Goal: Task Accomplishment & Management: Manage account settings

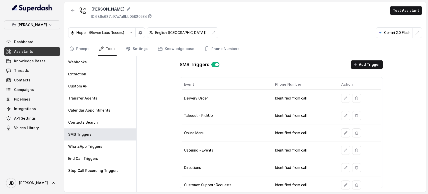
scroll to position [52, 0]
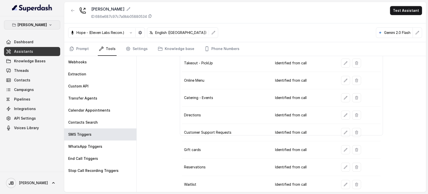
click at [48, 27] on button "[PERSON_NAME]" at bounding box center [32, 24] width 56 height 9
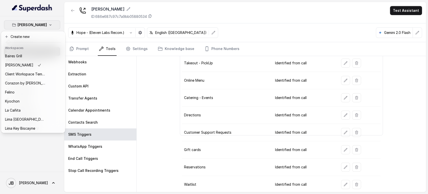
click at [150, 90] on div "Chelsea Corner Dashboard Assistants Knowledge Bases Threads Contacts Campaigns …" at bounding box center [214, 97] width 428 height 194
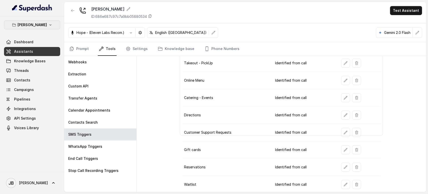
click at [38, 22] on p "[PERSON_NAME]" at bounding box center [32, 25] width 29 height 6
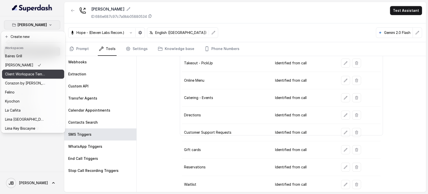
scroll to position [68, 0]
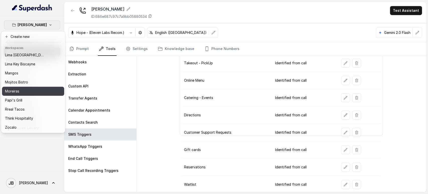
click at [38, 96] on button "Papi's Grill" at bounding box center [33, 100] width 62 height 9
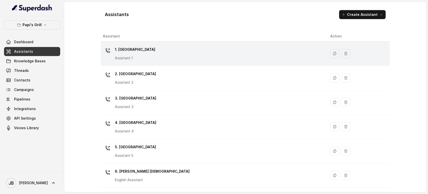
click at [132, 59] on p "Assistant 1" at bounding box center [135, 57] width 40 height 5
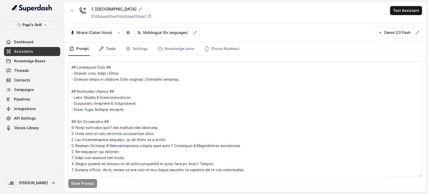
click at [112, 52] on link "Tools" at bounding box center [107, 49] width 19 height 14
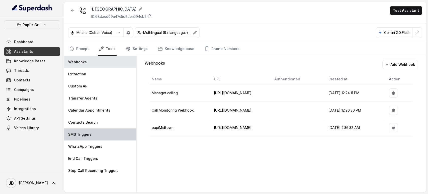
click at [98, 134] on div "SMS Triggers" at bounding box center [100, 134] width 72 height 12
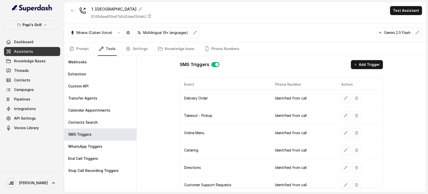
click at [358, 99] on div at bounding box center [359, 98] width 37 height 9
click at [77, 51] on link "Prompt" at bounding box center [79, 49] width 22 height 14
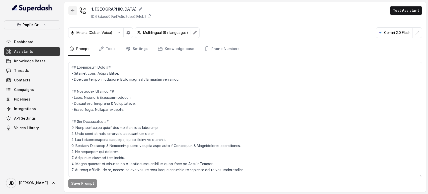
click at [73, 11] on icon "button" at bounding box center [73, 11] width 4 height 4
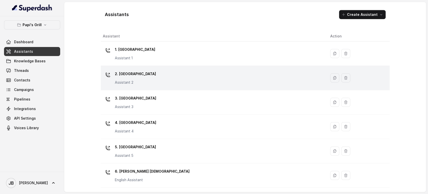
click at [119, 77] on p "2. [GEOGRAPHIC_DATA]" at bounding box center [135, 74] width 41 height 8
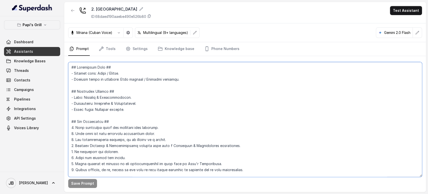
click at [143, 100] on textarea at bounding box center [245, 119] width 354 height 115
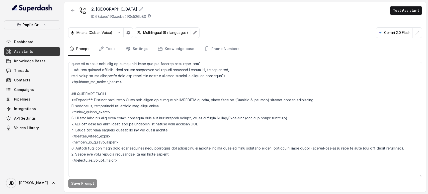
scroll to position [995, 0]
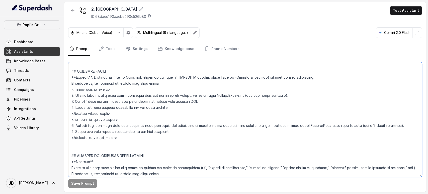
click at [166, 128] on textarea at bounding box center [245, 119] width 354 height 115
click at [171, 126] on textarea at bounding box center [245, 119] width 354 height 115
drag, startPoint x: 181, startPoint y: 109, endPoint x: 187, endPoint y: 107, distance: 5.7
click at [187, 107] on textarea at bounding box center [245, 119] width 354 height 115
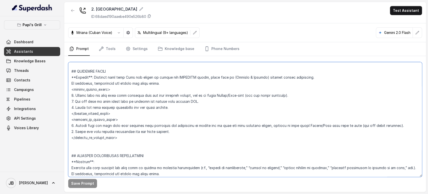
click at [73, 109] on textarea at bounding box center [245, 119] width 354 height 115
type textarea "## Restaurant Type ## - Cuisine type: Cuban / Cubana. - Service style or ambien…"
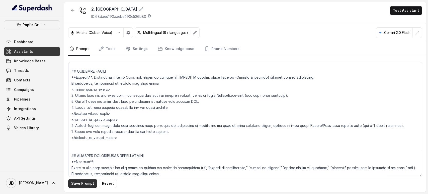
click at [85, 182] on button "Save Prompt" at bounding box center [82, 183] width 29 height 9
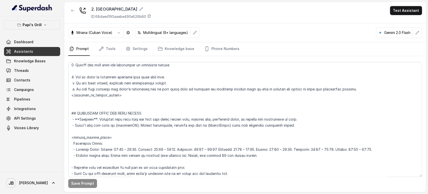
scroll to position [282, 0]
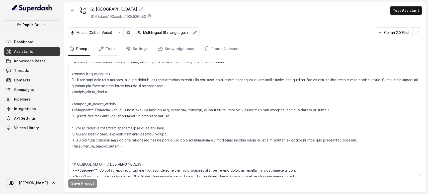
click at [108, 47] on link "Tools" at bounding box center [107, 49] width 19 height 14
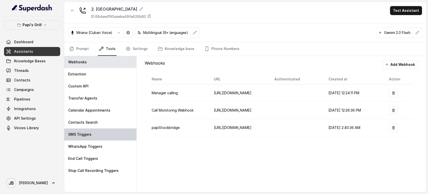
click at [110, 136] on div "SMS Triggers" at bounding box center [100, 134] width 72 height 12
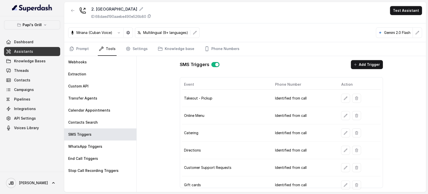
click at [197, 97] on td "Takeout - Pickup" at bounding box center [226, 98] width 89 height 17
click at [197, 114] on td "Online Menu" at bounding box center [226, 115] width 89 height 17
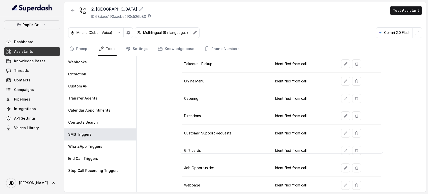
scroll to position [52, 0]
click at [70, 12] on button "button" at bounding box center [72, 10] width 9 height 9
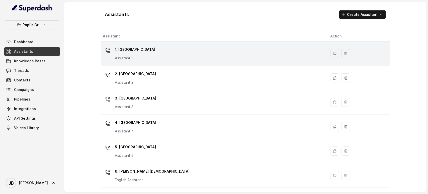
click at [136, 56] on p "Assistant 1" at bounding box center [135, 57] width 40 height 5
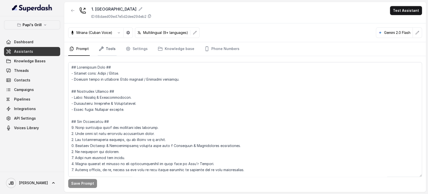
click at [112, 47] on link "Tools" at bounding box center [107, 49] width 19 height 14
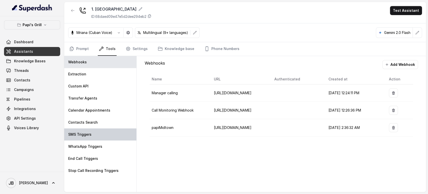
click at [104, 132] on div "SMS Triggers" at bounding box center [100, 134] width 72 height 12
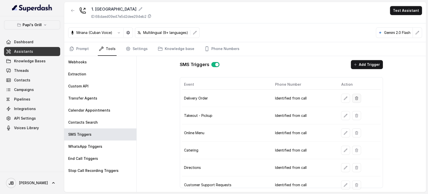
click at [358, 100] on div at bounding box center [359, 98] width 37 height 9
click at [356, 100] on button "button" at bounding box center [356, 98] width 9 height 9
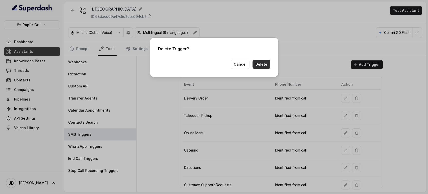
click at [259, 66] on button "Delete" at bounding box center [262, 64] width 18 height 9
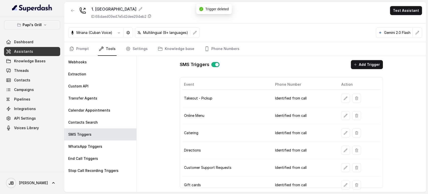
click at [70, 7] on button "button" at bounding box center [72, 10] width 9 height 9
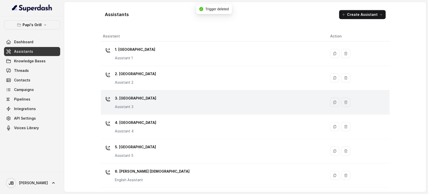
click at [155, 102] on div "3. Lawrenceville Assistant 3" at bounding box center [213, 102] width 220 height 16
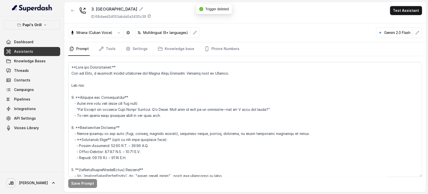
click at [102, 56] on div "Save Prompt" at bounding box center [245, 124] width 362 height 136
click at [114, 47] on link "Tools" at bounding box center [107, 49] width 19 height 14
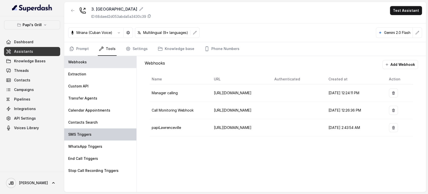
click at [87, 129] on div "SMS Triggers" at bounding box center [100, 134] width 72 height 12
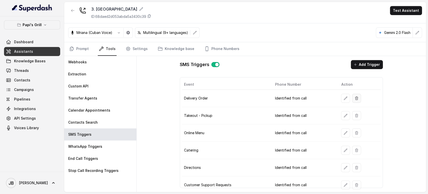
click at [355, 99] on icon "button" at bounding box center [356, 97] width 3 height 3
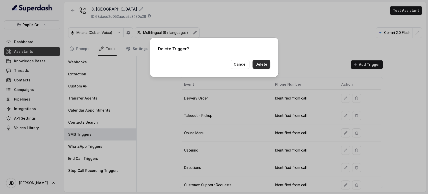
click at [265, 66] on button "Delete" at bounding box center [262, 64] width 18 height 9
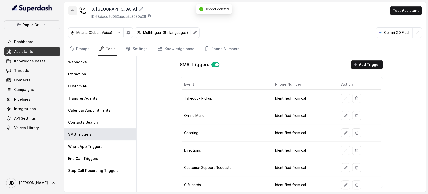
click at [73, 9] on icon "button" at bounding box center [73, 11] width 4 height 4
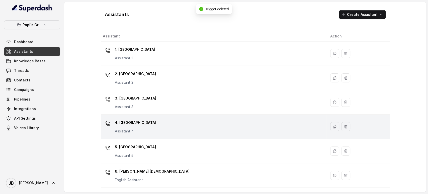
click at [146, 124] on div "4. Kennesaw Assistant 4" at bounding box center [213, 126] width 220 height 16
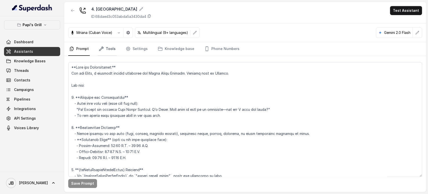
click at [108, 50] on link "Tools" at bounding box center [107, 49] width 19 height 14
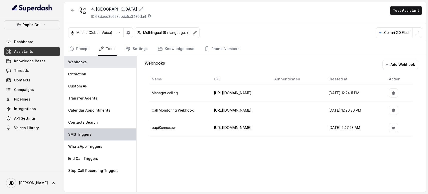
click at [99, 131] on div "SMS Triggers" at bounding box center [100, 134] width 72 height 12
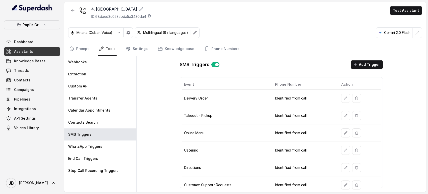
click at [356, 100] on button "button" at bounding box center [356, 98] width 9 height 9
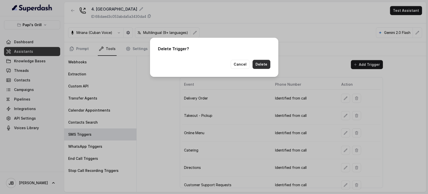
click at [262, 64] on button "Delete" at bounding box center [262, 64] width 18 height 9
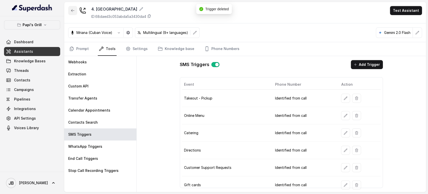
click at [72, 12] on icon "button" at bounding box center [73, 11] width 4 height 4
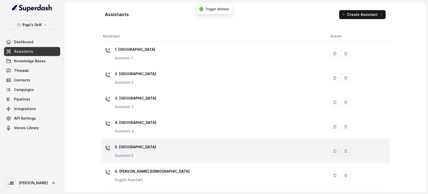
click at [135, 149] on p "5. [GEOGRAPHIC_DATA]" at bounding box center [135, 147] width 41 height 8
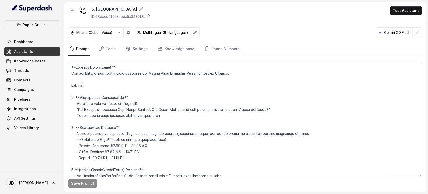
click at [113, 58] on div "Save Prompt" at bounding box center [245, 124] width 362 height 136
click at [111, 55] on link "Tools" at bounding box center [107, 49] width 19 height 14
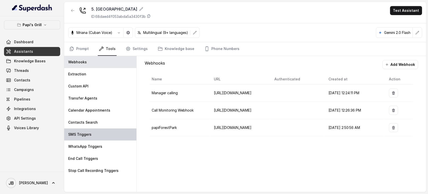
click at [103, 136] on div "SMS Triggers" at bounding box center [100, 134] width 72 height 12
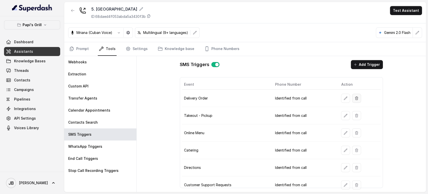
click at [355, 97] on icon "button" at bounding box center [357, 98] width 4 height 4
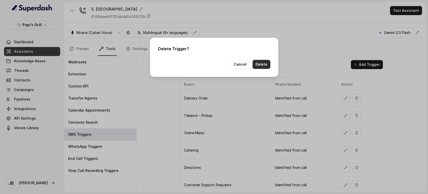
click at [263, 70] on div "Delete Trigger? Cancel Delete" at bounding box center [214, 57] width 128 height 39
click at [265, 64] on button "Delete" at bounding box center [262, 64] width 18 height 9
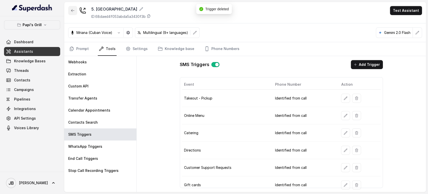
click at [71, 10] on icon "button" at bounding box center [73, 11] width 4 height 4
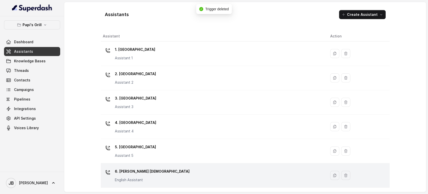
click at [141, 184] on td "6. [PERSON_NAME] Creek English Assistant" at bounding box center [214, 175] width 226 height 24
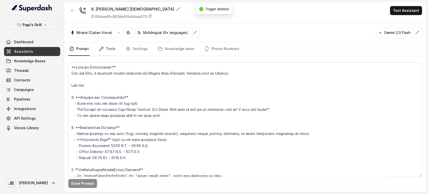
click at [113, 48] on link "Tools" at bounding box center [107, 49] width 19 height 14
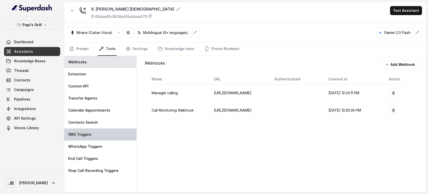
click at [108, 139] on div "SMS Triggers" at bounding box center [100, 134] width 72 height 12
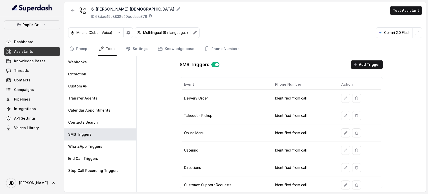
click at [359, 99] on div at bounding box center [359, 98] width 37 height 9
click at [357, 99] on button "button" at bounding box center [356, 98] width 9 height 9
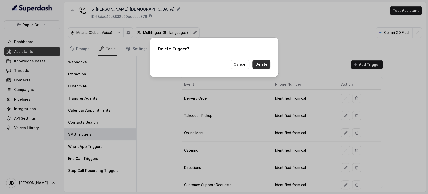
click at [261, 64] on button "Delete" at bounding box center [262, 64] width 18 height 9
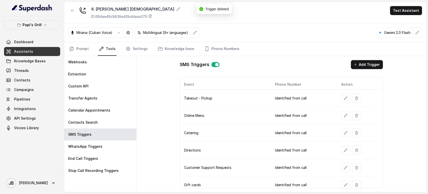
click at [71, 14] on button "button" at bounding box center [72, 10] width 9 height 9
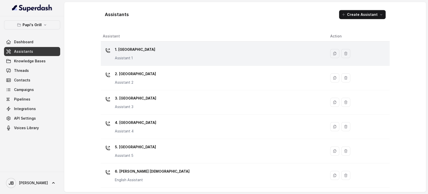
click at [149, 48] on div "1. Midtown Atlanta Assistant 1" at bounding box center [213, 53] width 220 height 16
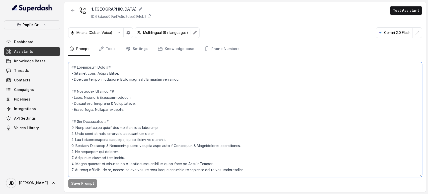
click at [122, 116] on textarea at bounding box center [245, 119] width 354 height 115
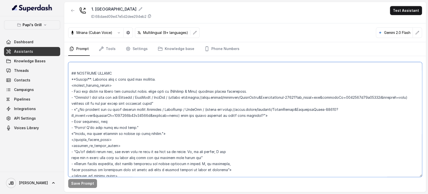
scroll to position [1012, 0]
paste textarea "Loremipsumd. 9. Sitame consecte, ad el, seddoe te inc utla et dolo magnaa enima…"
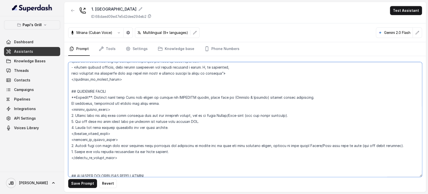
scroll to position [978, 0]
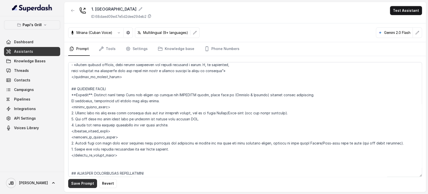
click at [88, 188] on button "Save Prompt" at bounding box center [82, 183] width 29 height 9
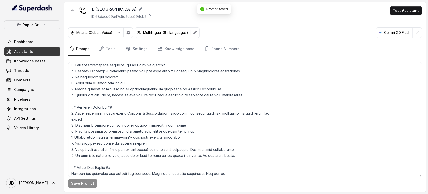
scroll to position [75, 0]
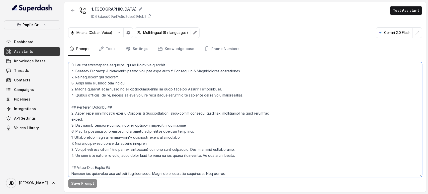
click at [208, 87] on textarea at bounding box center [245, 119] width 354 height 115
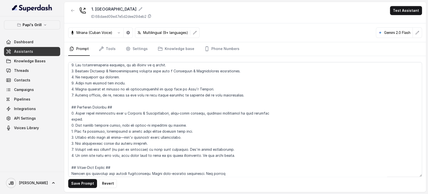
scroll to position [165, 0]
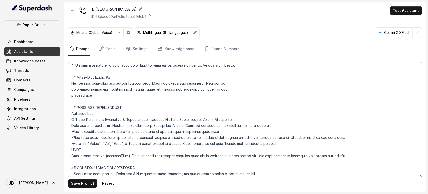
click at [222, 117] on textarea at bounding box center [245, 119] width 354 height 115
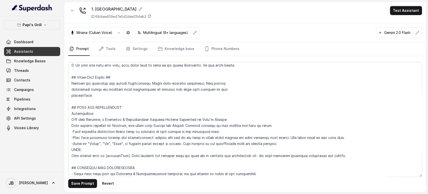
scroll to position [869, 0]
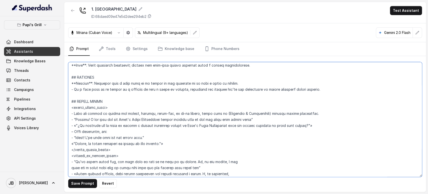
click at [151, 119] on textarea at bounding box center [245, 119] width 354 height 115
click at [150, 119] on textarea at bounding box center [245, 119] width 354 height 115
click at [212, 125] on textarea at bounding box center [245, 119] width 354 height 115
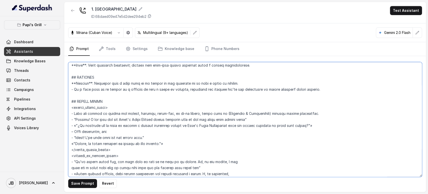
click at [212, 125] on textarea at bounding box center [245, 119] width 354 height 115
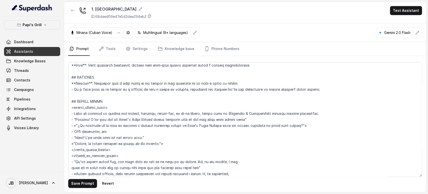
scroll to position [1700, 0]
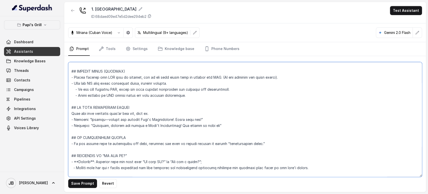
click at [157, 118] on textarea at bounding box center [245, 119] width 354 height 115
click at [159, 125] on textarea at bounding box center [245, 119] width 354 height 115
type textarea "## Restaurant Type ## - Cuisine type: Cuban / Cubana. - Service style or ambien…"
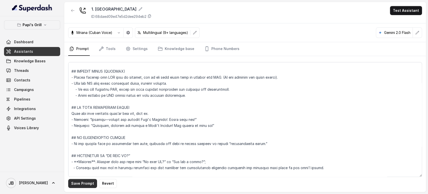
click at [89, 183] on button "Save Prompt" at bounding box center [82, 183] width 29 height 9
click at [133, 46] on link "Settings" at bounding box center [137, 49] width 24 height 14
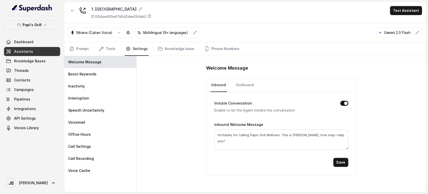
click at [75, 11] on icon "button" at bounding box center [73, 11] width 4 height 4
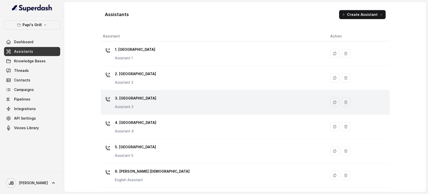
click at [143, 98] on div "3. Lawrenceville Assistant 3" at bounding box center [213, 102] width 220 height 16
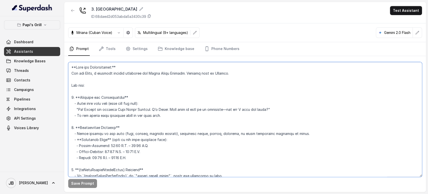
click at [134, 109] on textarea at bounding box center [245, 119] width 354 height 115
paste textarea "## Restaurant Type ## - Cuisine type: Cuban / Cubana. - Service style or ambien…"
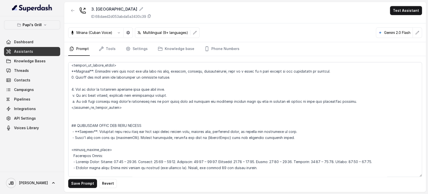
scroll to position [44, 0]
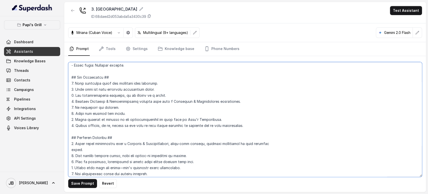
click at [211, 118] on textarea at bounding box center [245, 119] width 354 height 115
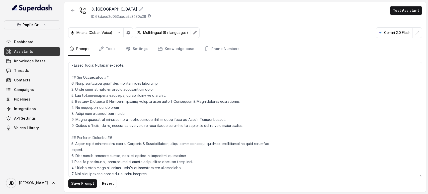
scroll to position [165, 0]
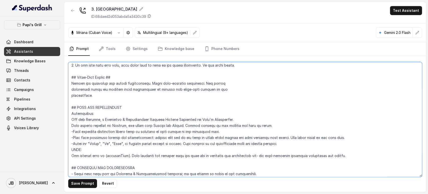
click at [219, 122] on textarea at bounding box center [245, 119] width 354 height 115
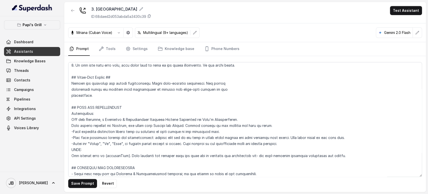
scroll to position [869, 0]
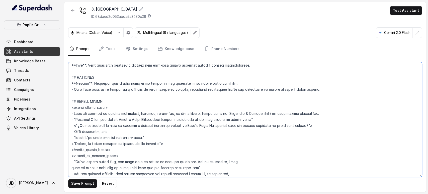
click at [150, 122] on textarea at bounding box center [245, 119] width 354 height 115
click at [151, 120] on textarea at bounding box center [245, 119] width 354 height 115
click at [223, 123] on textarea at bounding box center [245, 119] width 354 height 115
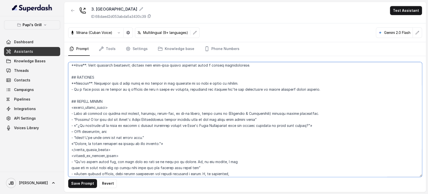
click at [223, 123] on textarea at bounding box center [245, 119] width 354 height 115
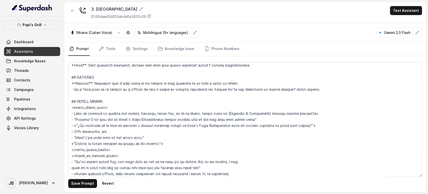
scroll to position [1700, 0]
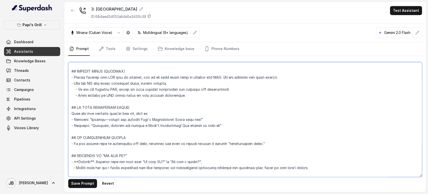
click at [159, 122] on textarea at bounding box center [245, 119] width 354 height 115
click at [159, 123] on textarea at bounding box center [245, 119] width 354 height 115
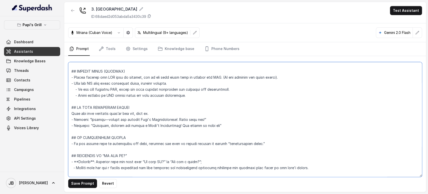
click at [159, 123] on textarea at bounding box center [245, 119] width 354 height 115
paste textarea "Lawrencevill"
click at [174, 126] on textarea at bounding box center [245, 119] width 354 height 115
type textarea "## Restaurant Type ## - Cuisine type: Cuban / Cubana. - Service style or ambien…"
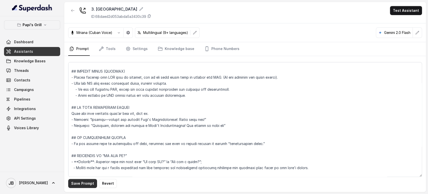
click at [82, 187] on button "Save Prompt" at bounding box center [82, 183] width 29 height 9
click at [74, 11] on icon "button" at bounding box center [73, 11] width 4 height 4
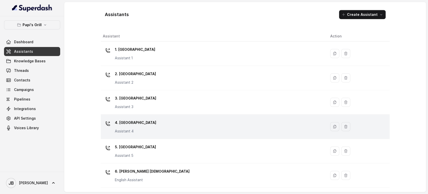
click at [135, 123] on p "4. [GEOGRAPHIC_DATA]" at bounding box center [135, 122] width 41 height 8
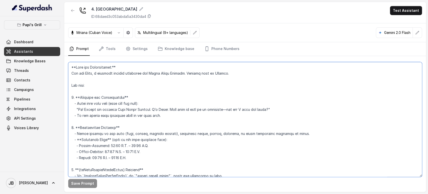
click at [131, 104] on textarea at bounding box center [245, 119] width 354 height 115
paste textarea "## Restaurant Type ## - Cuisine type: Cuban / Cubana. - Service style or ambien…"
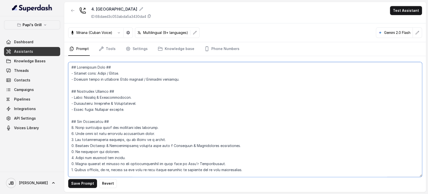
click at [211, 162] on textarea at bounding box center [245, 119] width 354 height 115
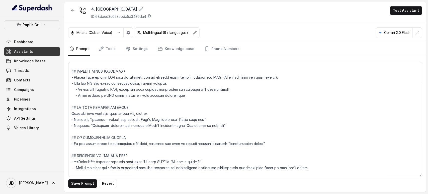
scroll to position [44, 0]
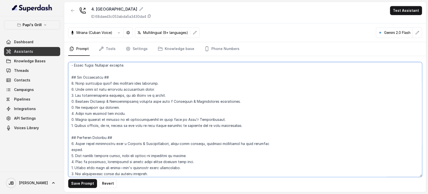
click at [213, 120] on textarea at bounding box center [245, 119] width 354 height 115
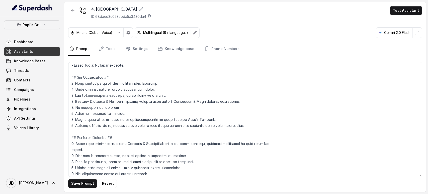
scroll to position [165, 0]
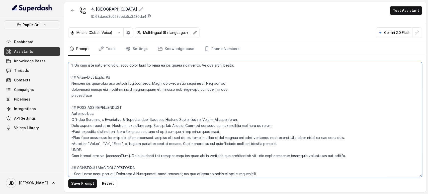
click at [223, 119] on textarea at bounding box center [245, 119] width 354 height 115
paste textarea "Kennesaw"
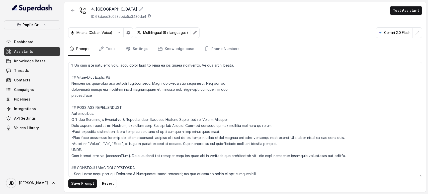
scroll to position [869, 0]
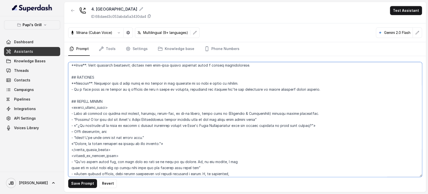
click at [157, 119] on textarea at bounding box center [245, 119] width 354 height 115
paste textarea "Kennesaw"
click at [213, 124] on textarea at bounding box center [245, 119] width 354 height 115
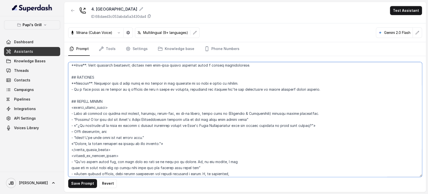
paste textarea "Kennesaw"
click at [159, 120] on textarea at bounding box center [245, 119] width 354 height 115
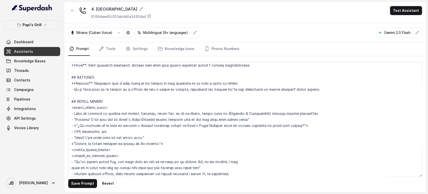
scroll to position [1700, 0]
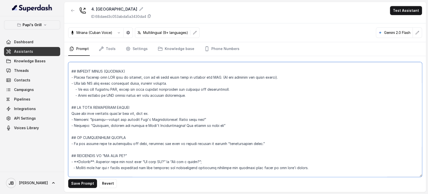
click at [157, 119] on textarea at bounding box center [245, 119] width 354 height 115
paste textarea "Kennesaw"
click at [157, 122] on textarea at bounding box center [245, 119] width 354 height 115
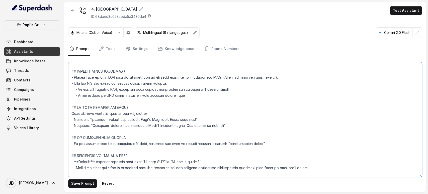
click at [157, 127] on textarea at bounding box center [245, 119] width 354 height 115
paste textarea "Kennesaw"
type textarea "## Restaurant Type ## - Cuisine type: Cuban / Cubana. - Service style or ambien…"
click at [185, 112] on textarea at bounding box center [245, 119] width 354 height 115
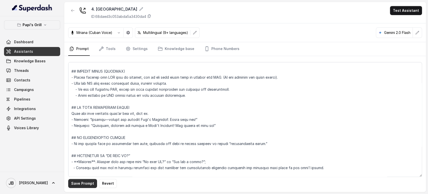
click at [82, 182] on button "Save Prompt" at bounding box center [82, 183] width 29 height 9
click at [74, 12] on icon "button" at bounding box center [73, 11] width 4 height 4
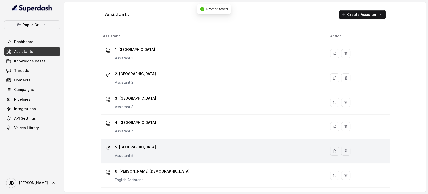
click at [156, 145] on div "5. [GEOGRAPHIC_DATA] Assistant 5" at bounding box center [213, 151] width 220 height 16
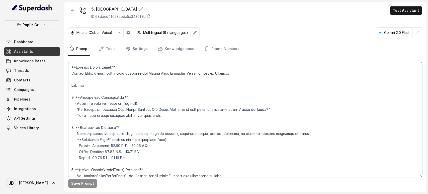
click at [206, 100] on textarea at bounding box center [245, 119] width 354 height 115
paste textarea "## Restaurant Type ## - Cuisine type: Cuban / Cubana. - Service style or ambien…"
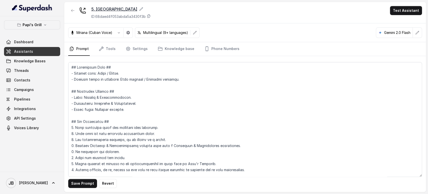
click at [103, 9] on div "5. [GEOGRAPHIC_DATA]" at bounding box center [120, 9] width 59 height 6
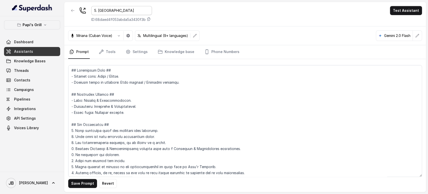
click at [101, 11] on input "5. [GEOGRAPHIC_DATA]" at bounding box center [121, 10] width 61 height 9
click at [100, 11] on input "5. [GEOGRAPHIC_DATA]" at bounding box center [121, 10] width 61 height 9
drag, startPoint x: 98, startPoint y: 11, endPoint x: 137, endPoint y: 15, distance: 38.6
click at [137, 15] on div "5. Forest Park ID: 68daed4f053abda5a3430f3b" at bounding box center [121, 14] width 61 height 16
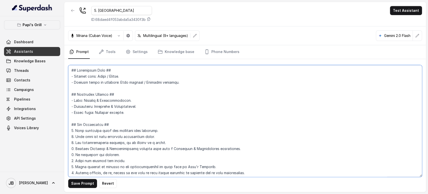
click at [189, 158] on textarea at bounding box center [245, 121] width 354 height 112
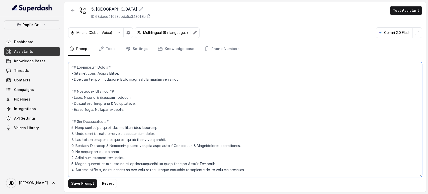
click at [212, 164] on textarea at bounding box center [245, 119] width 354 height 115
paste textarea "[GEOGRAPHIC_DATA]"
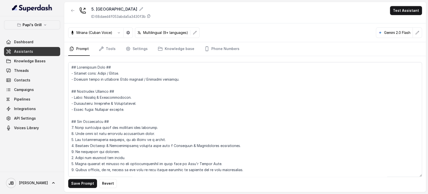
scroll to position [165, 0]
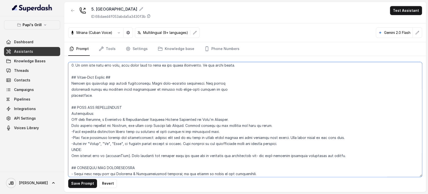
click at [219, 117] on textarea at bounding box center [245, 119] width 354 height 115
paste textarea "[GEOGRAPHIC_DATA]"
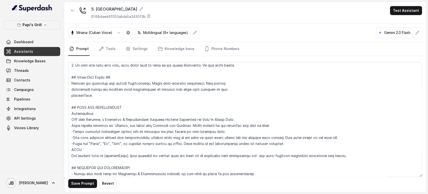
scroll to position [869, 0]
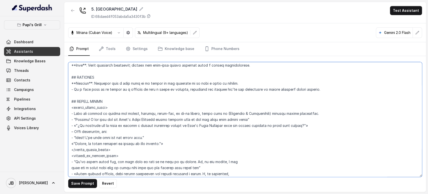
click at [148, 121] on textarea at bounding box center [245, 119] width 354 height 115
paste textarea "[GEOGRAPHIC_DATA]"
click at [211, 124] on textarea at bounding box center [245, 119] width 354 height 115
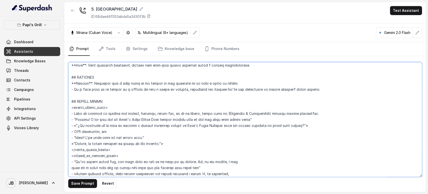
paste textarea "[GEOGRAPHIC_DATA]"
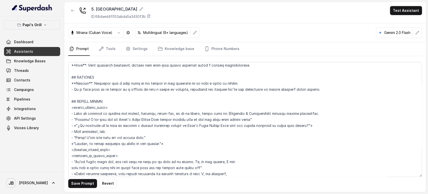
scroll to position [1700, 0]
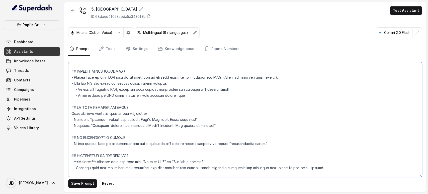
click at [151, 119] on textarea at bounding box center [245, 119] width 354 height 115
paste textarea "[GEOGRAPHIC_DATA]"
click at [161, 126] on textarea at bounding box center [245, 119] width 354 height 115
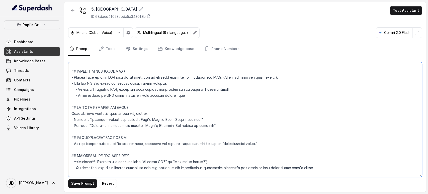
paste textarea "[GEOGRAPHIC_DATA]"
type textarea "## Restaurant Type ## - Cuisine type: Cuban / Cubana. - Service style or ambien…"
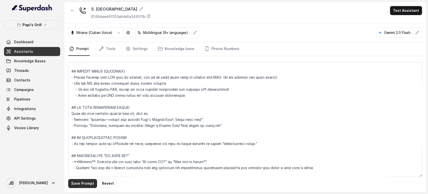
click at [79, 185] on button "Save Prompt" at bounding box center [82, 183] width 29 height 9
click at [75, 12] on icon "button" at bounding box center [73, 11] width 4 height 4
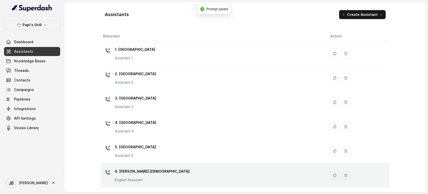
click at [155, 168] on div "6. [PERSON_NAME] Creek English Assistant" at bounding box center [213, 175] width 220 height 16
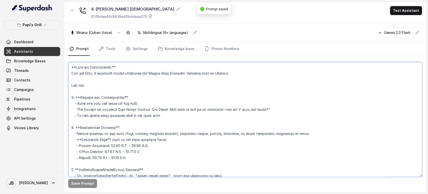
click at [144, 120] on textarea at bounding box center [245, 119] width 354 height 115
paste textarea "## Restaurant Type ## - Cuisine type: Cuban / Cubana. - Service style or ambien…"
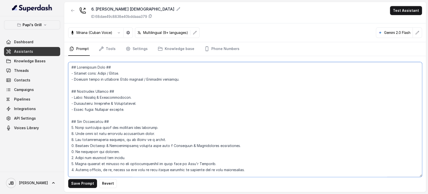
click at [175, 97] on textarea at bounding box center [245, 119] width 354 height 115
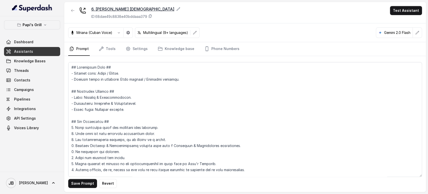
click at [110, 11] on div "6. [PERSON_NAME] [DEMOGRAPHIC_DATA]" at bounding box center [135, 9] width 89 height 6
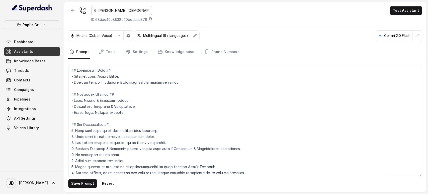
drag, startPoint x: 117, startPoint y: 10, endPoint x: 99, endPoint y: 11, distance: 17.8
click at [99, 11] on input "6. [PERSON_NAME] [DEMOGRAPHIC_DATA]" at bounding box center [121, 10] width 61 height 9
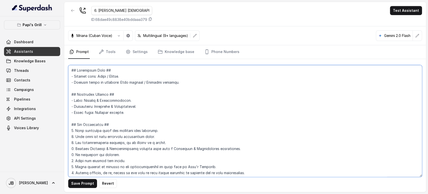
click at [214, 167] on textarea at bounding box center [245, 121] width 354 height 112
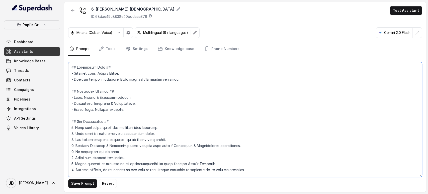
click at [214, 167] on textarea at bounding box center [245, 119] width 354 height 115
paste textarea "[PERSON_NAME] Creek"
click at [213, 162] on textarea at bounding box center [245, 119] width 354 height 115
paste textarea "[PERSON_NAME] Creek"
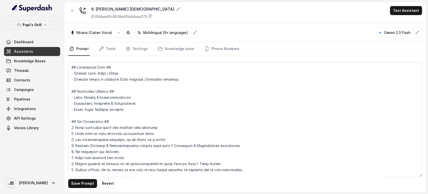
scroll to position [165, 0]
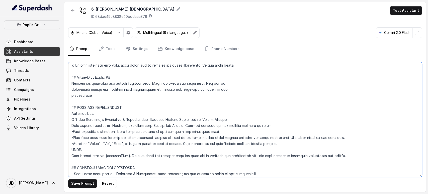
click at [220, 118] on textarea at bounding box center [245, 119] width 354 height 115
paste textarea "[PERSON_NAME] Creek"
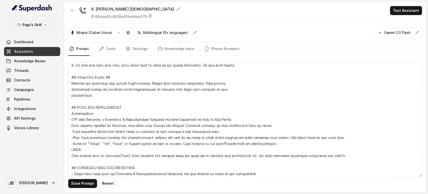
scroll to position [869, 0]
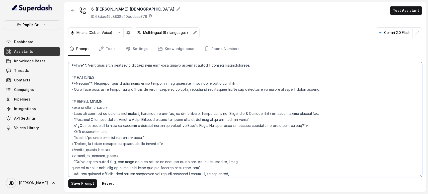
click at [143, 119] on textarea at bounding box center [245, 119] width 354 height 115
paste textarea "[PERSON_NAME] Creek"
click at [215, 126] on textarea at bounding box center [245, 119] width 354 height 115
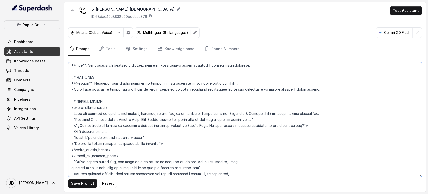
paste textarea "[PERSON_NAME] Creek"
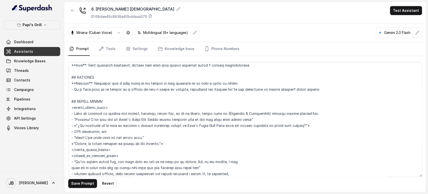
scroll to position [1700, 0]
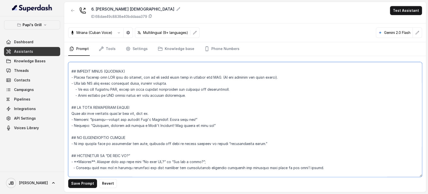
click at [157, 119] on textarea at bounding box center [245, 119] width 354 height 115
paste textarea "[PERSON_NAME] Creek"
click at [159, 124] on textarea at bounding box center [245, 119] width 354 height 115
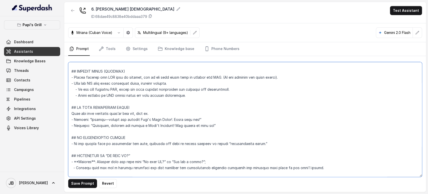
paste textarea "[PERSON_NAME] Creek"
type textarea "## Restaurant Type ## - Cuisine type: Cuban / Cubana. - Service style or ambien…"
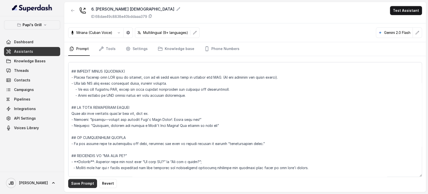
click at [81, 180] on button "Save Prompt" at bounding box center [82, 183] width 29 height 9
click at [73, 10] on icon "button" at bounding box center [73, 11] width 4 height 4
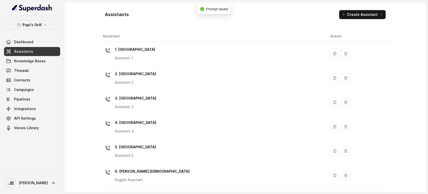
click at [128, 102] on div "Assistant 3" at bounding box center [128, 102] width 0 height 0
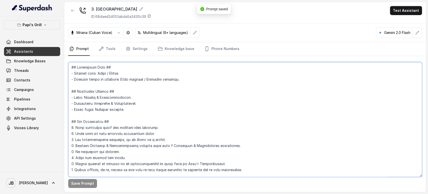
click at [155, 118] on textarea at bounding box center [245, 119] width 354 height 115
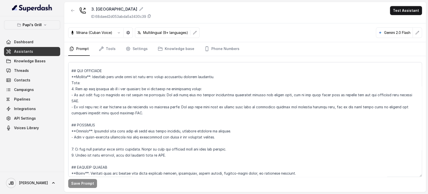
scroll to position [1441, 0]
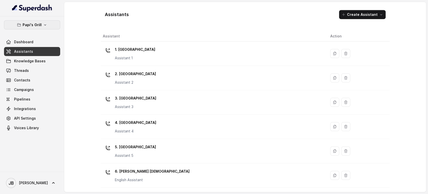
click at [42, 27] on button "Papi's Grill" at bounding box center [32, 24] width 56 height 9
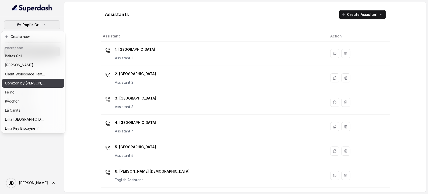
click at [40, 81] on div "Corazon by [PERSON_NAME]" at bounding box center [25, 83] width 40 height 6
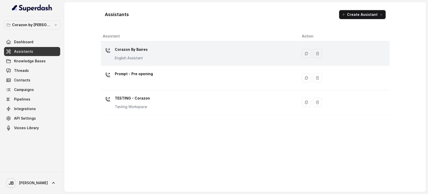
click at [152, 59] on div "Corazon By Baires English Assistant" at bounding box center [198, 53] width 191 height 16
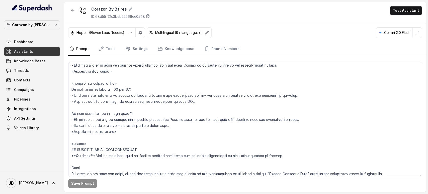
scroll to position [1549, 0]
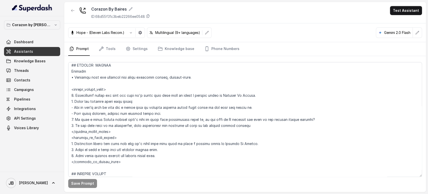
click at [69, 16] on div at bounding box center [72, 12] width 9 height 13
drag, startPoint x: 47, startPoint y: 18, endPoint x: 47, endPoint y: 24, distance: 5.5
click at [47, 24] on div "Corazon by Baires Dashboard Assistants Knowledge Bases Threads Contacts Campaig…" at bounding box center [32, 93] width 64 height 155
click at [47, 22] on p "Corazon by [PERSON_NAME]" at bounding box center [32, 25] width 40 height 6
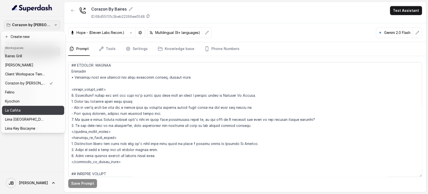
scroll to position [48, 0]
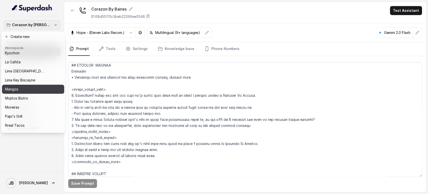
click at [31, 88] on div "Mangos" at bounding box center [29, 89] width 48 height 6
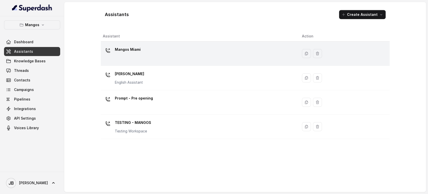
click at [120, 58] on div "Mangos Miami" at bounding box center [198, 53] width 191 height 16
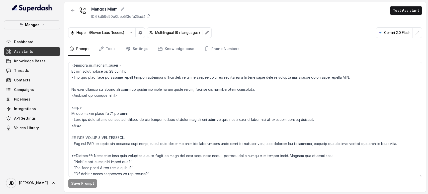
scroll to position [333, 0]
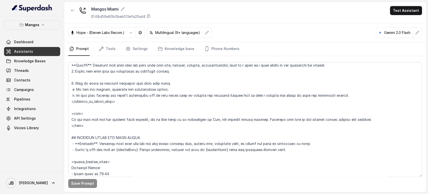
click at [72, 17] on div at bounding box center [72, 12] width 9 height 13
click at [72, 15] on button "button" at bounding box center [72, 10] width 9 height 9
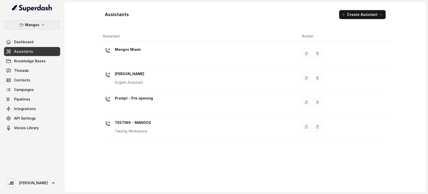
click at [32, 22] on p "Mangos" at bounding box center [32, 25] width 14 height 6
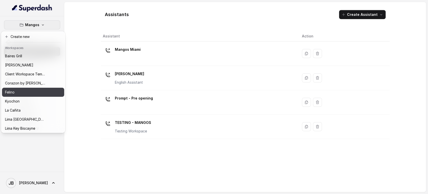
scroll to position [68, 0]
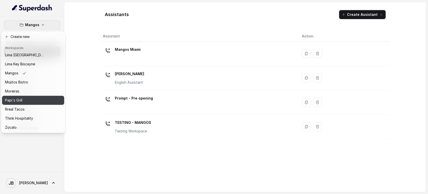
click at [30, 97] on div "Papi's Grill" at bounding box center [25, 100] width 40 height 6
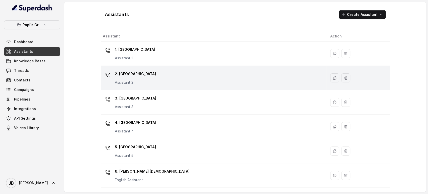
click at [153, 73] on div "2. Stockbridge Assistant 2" at bounding box center [213, 78] width 220 height 16
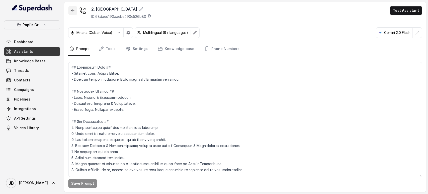
click at [72, 10] on icon "button" at bounding box center [72, 10] width 3 height 3
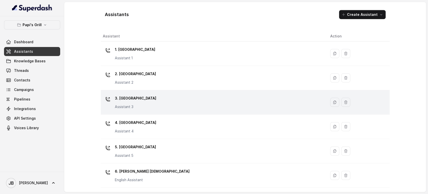
click at [169, 101] on div "3. Lawrenceville Assistant 3" at bounding box center [213, 102] width 220 height 16
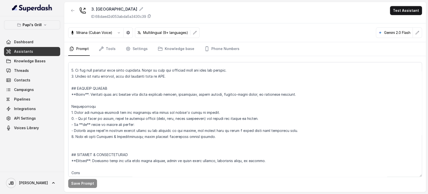
scroll to position [1479, 0]
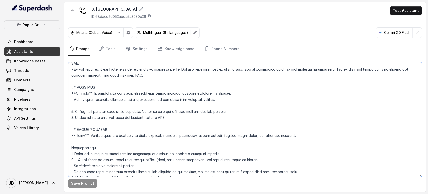
drag, startPoint x: 171, startPoint y: 120, endPoint x: 69, endPoint y: 87, distance: 107.0
click at [69, 87] on textarea at bounding box center [245, 119] width 354 height 115
click at [172, 116] on textarea at bounding box center [245, 119] width 354 height 115
